Goal: Navigation & Orientation: Understand site structure

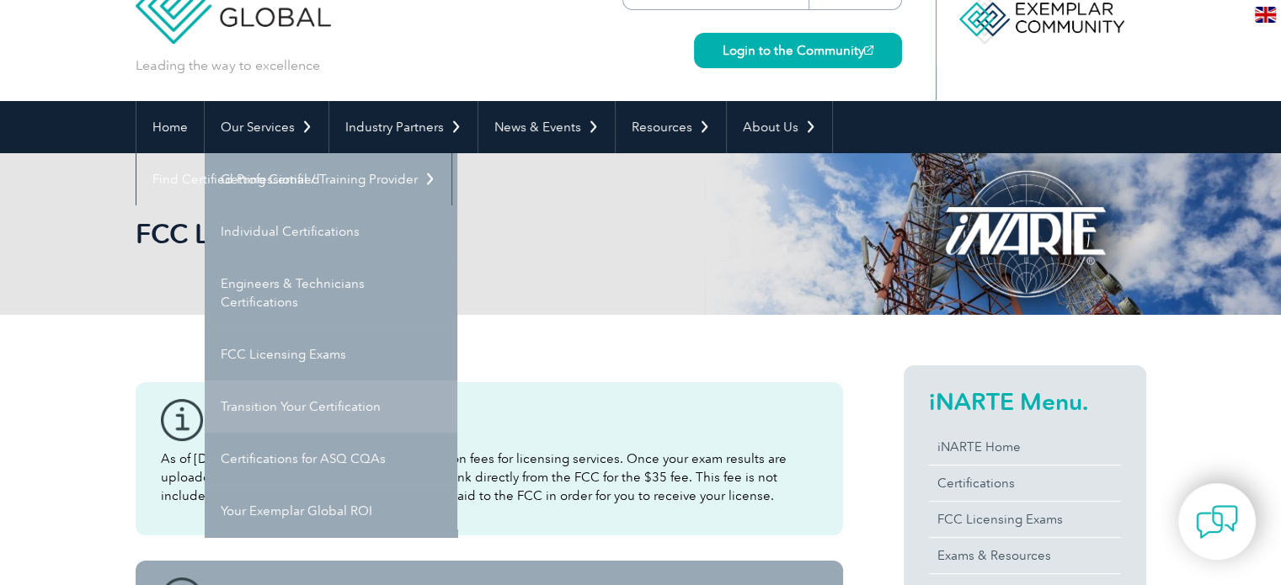
scroll to position [84, 0]
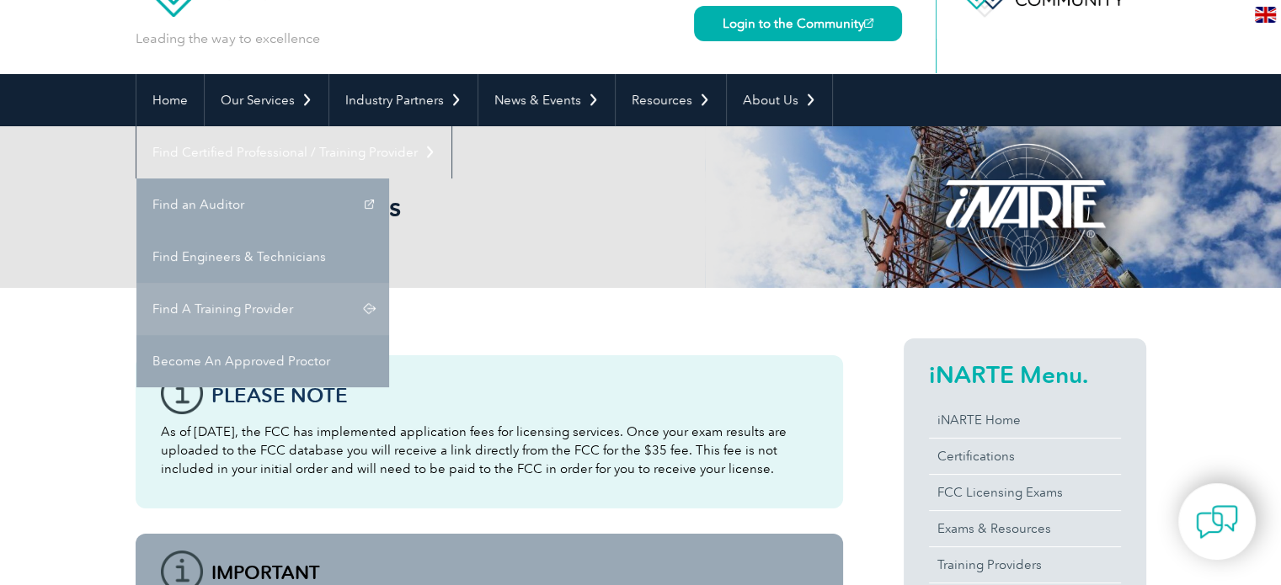
drag, startPoint x: 988, startPoint y: 106, endPoint x: 932, endPoint y: 254, distance: 158.6
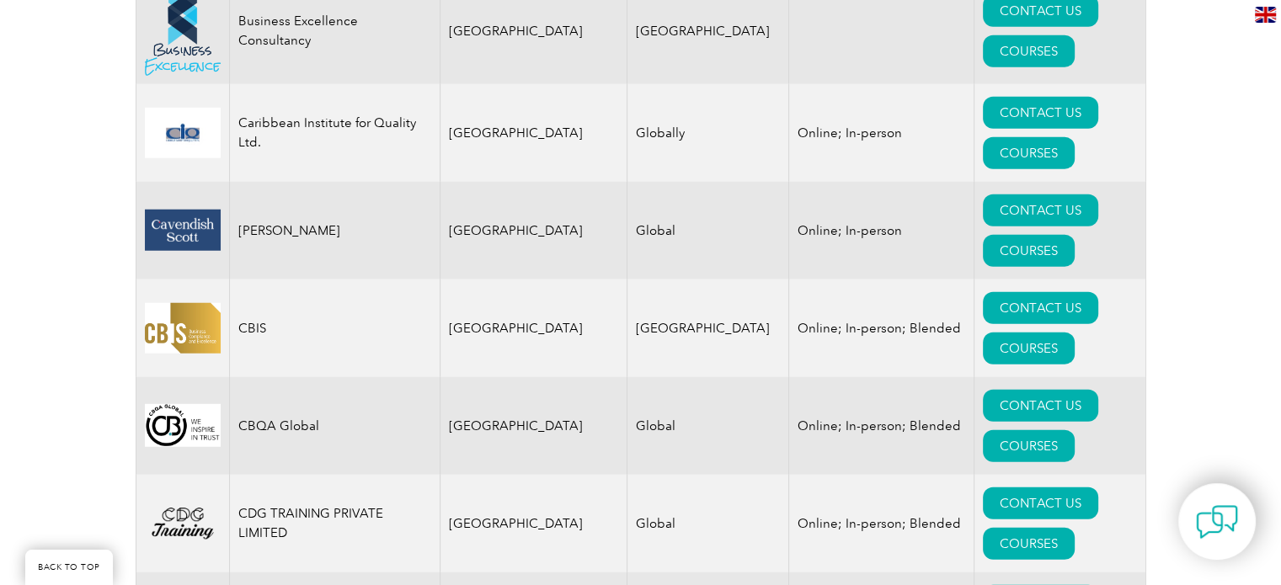
scroll to position [4498, 0]
